Goal: Task Accomplishment & Management: Manage account settings

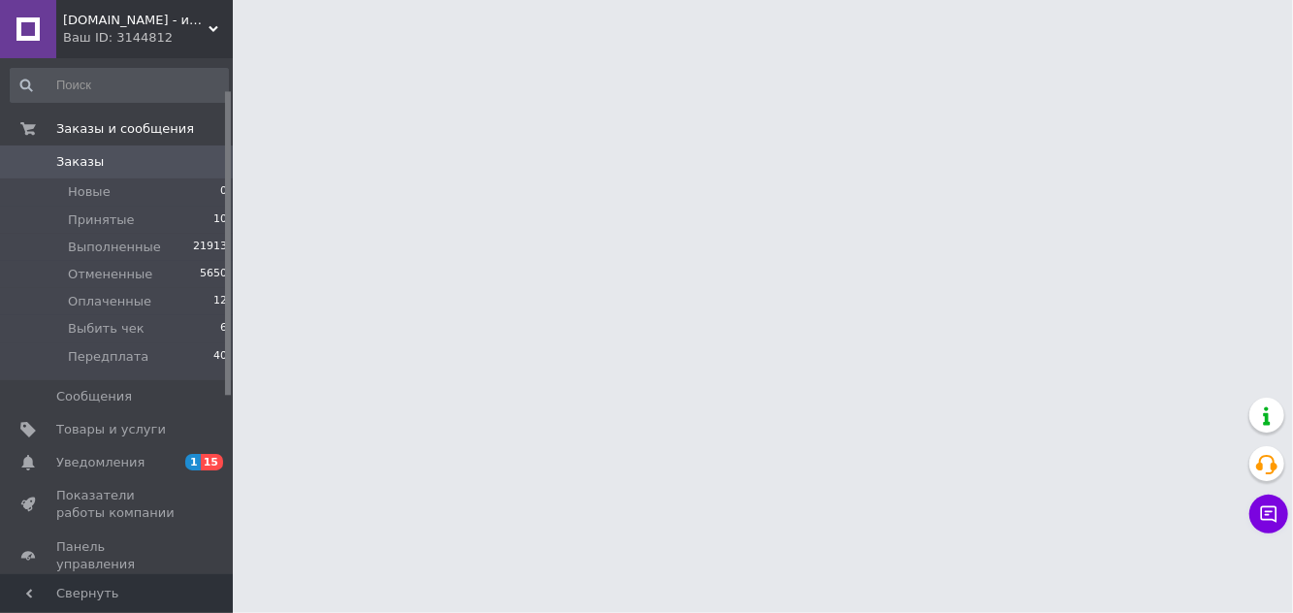
scroll to position [53, 0]
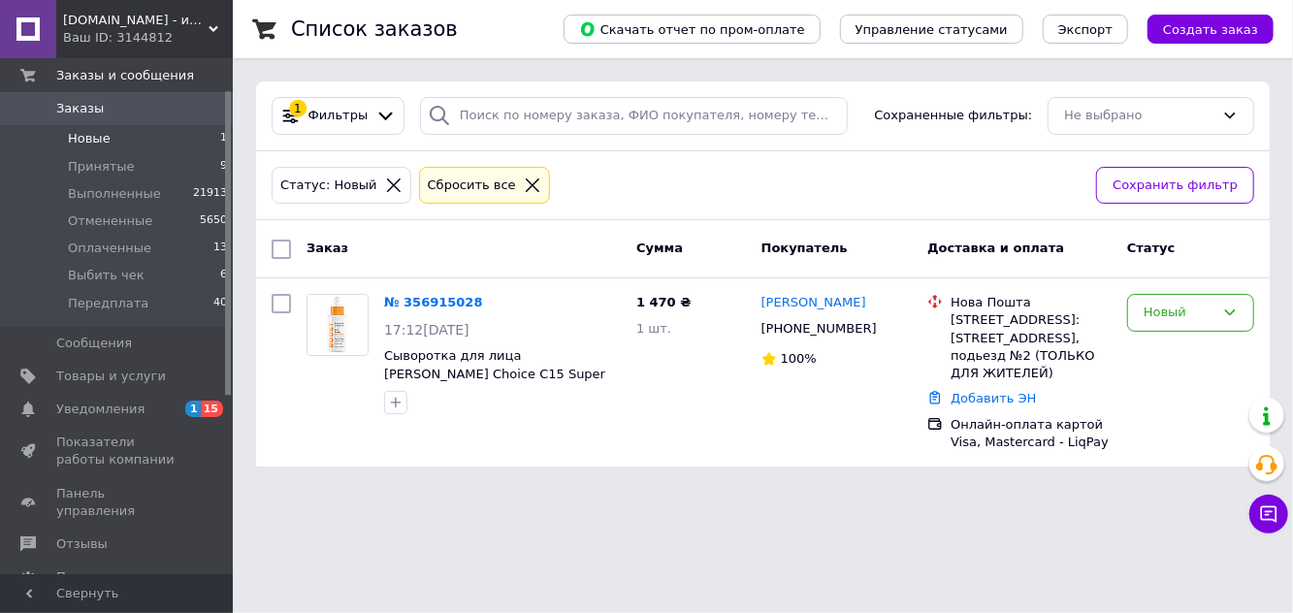
click at [1174, 318] on div "Новый" at bounding box center [1179, 313] width 71 height 20
click at [1193, 358] on li "Принят" at bounding box center [1190, 354] width 125 height 36
click at [432, 297] on link "№ 356915028" at bounding box center [428, 302] width 89 height 15
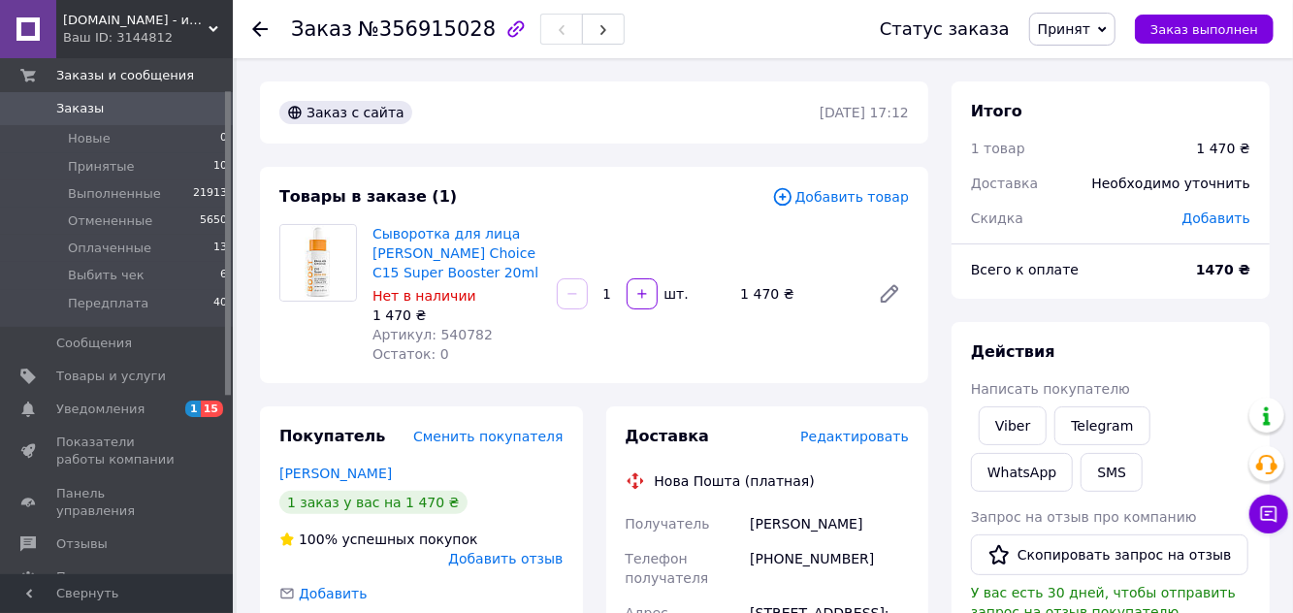
click at [1005, 427] on link "Viber" at bounding box center [1013, 425] width 68 height 39
click at [996, 437] on link "Viber" at bounding box center [1013, 425] width 68 height 39
